Goal: Task Accomplishment & Management: Manage account settings

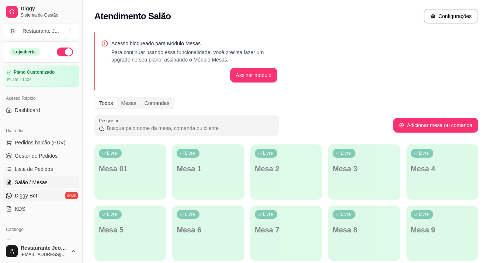
click at [22, 190] on link "Diggy Bot novo" at bounding box center [41, 196] width 76 height 12
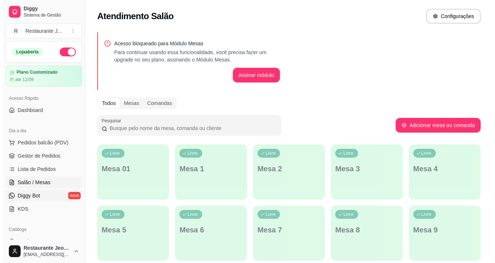
scroll to position [74, 0]
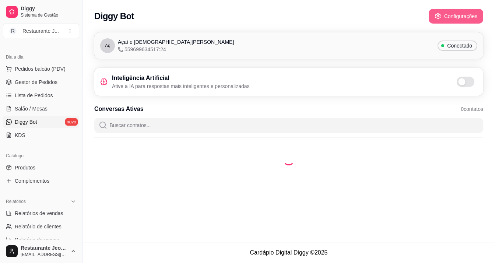
click at [446, 15] on button "Configurações" at bounding box center [456, 16] width 55 height 15
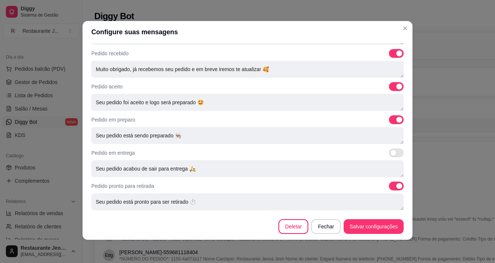
scroll to position [1, 0]
click at [389, 185] on span at bounding box center [396, 185] width 15 height 9
click at [389, 187] on input "checkbox" at bounding box center [391, 189] width 5 height 5
checkbox input "false"
click at [389, 119] on span at bounding box center [396, 119] width 15 height 9
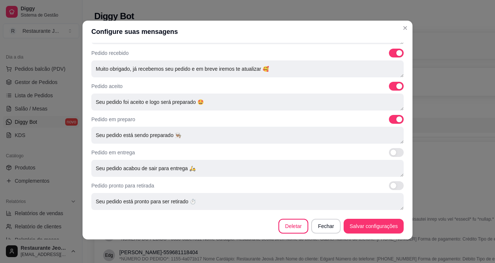
click at [389, 121] on input "checkbox" at bounding box center [391, 123] width 5 height 5
checkbox input "false"
click at [389, 86] on span at bounding box center [396, 86] width 15 height 9
click at [389, 88] on input "checkbox" at bounding box center [391, 90] width 5 height 5
checkbox input "false"
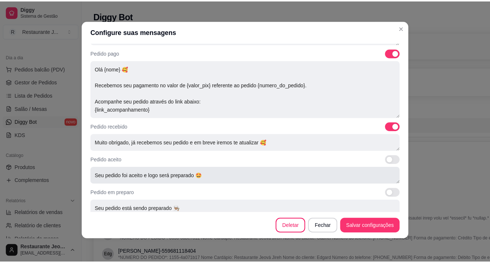
scroll to position [269, 0]
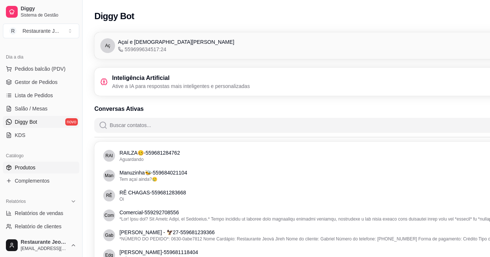
click at [33, 171] on link "Produtos" at bounding box center [41, 168] width 76 height 12
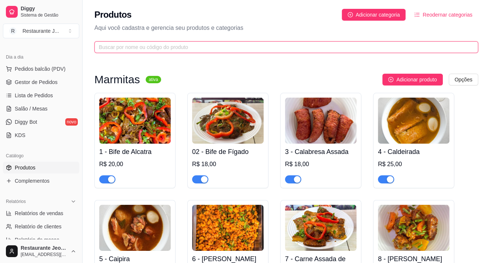
click at [149, 44] on input "text" at bounding box center [283, 47] width 369 height 8
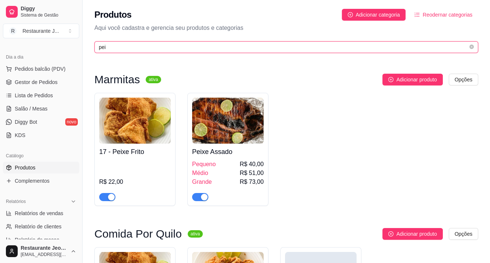
type input "pei"
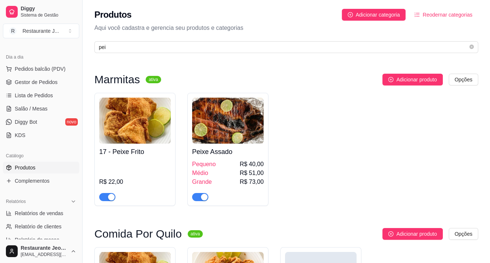
click at [100, 194] on div at bounding box center [107, 196] width 16 height 9
click at [105, 196] on span "button" at bounding box center [107, 197] width 16 height 8
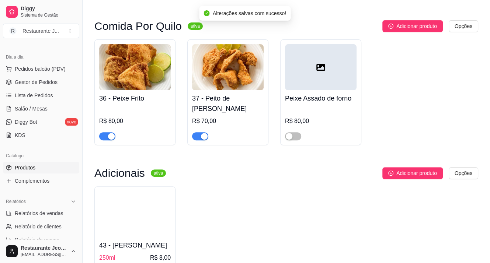
scroll to position [221, 0]
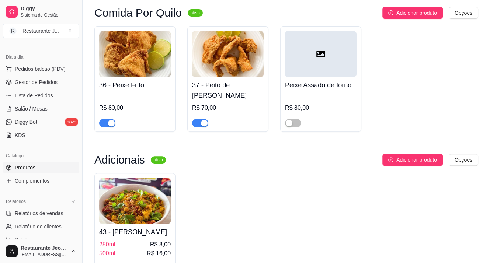
click at [104, 122] on span "button" at bounding box center [107, 123] width 16 height 8
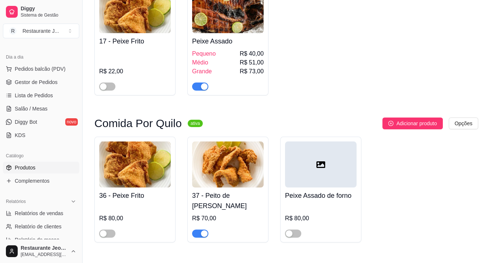
scroll to position [0, 0]
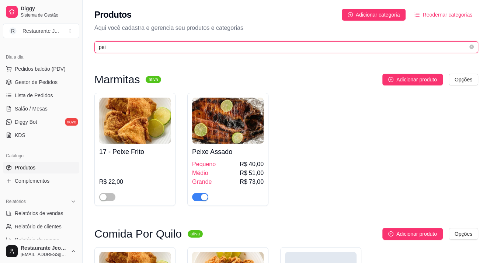
click at [124, 49] on input "pei" at bounding box center [283, 47] width 369 height 8
type input "p"
